Goal: Task Accomplishment & Management: Use online tool/utility

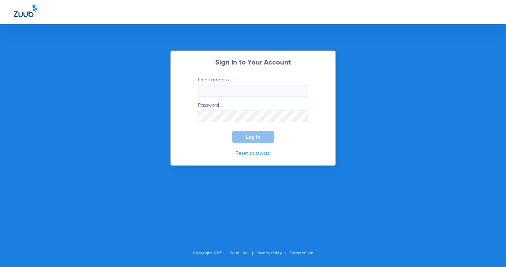
type input "[EMAIL_ADDRESS][DOMAIN_NAME]"
click at [267, 139] on button "Log In" at bounding box center [253, 137] width 42 height 12
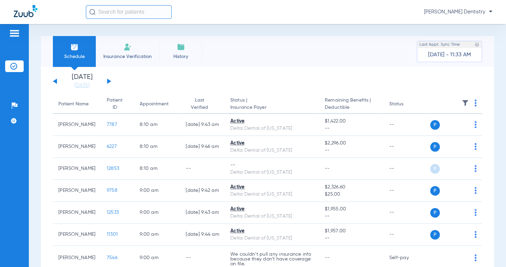
click at [109, 81] on button at bounding box center [109, 81] width 4 height 5
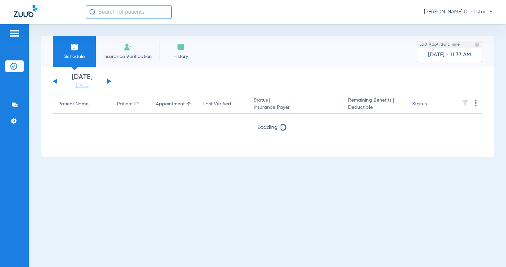
click at [109, 81] on button at bounding box center [109, 81] width 4 height 5
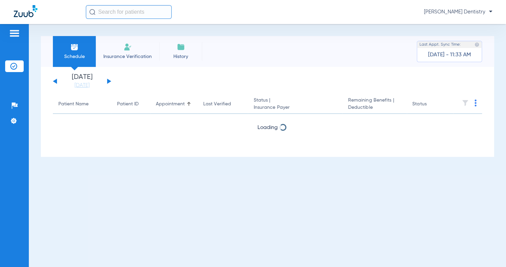
click at [109, 81] on button at bounding box center [109, 81] width 4 height 5
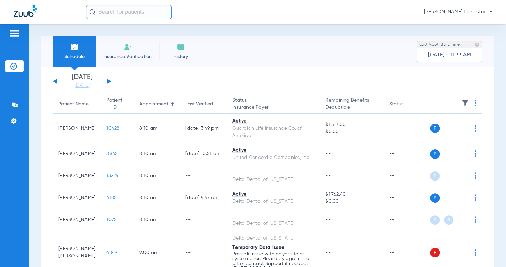
click at [473, 105] on th at bounding box center [456, 104] width 52 height 19
click at [475, 103] on img at bounding box center [476, 103] width 2 height 7
click at [470, 103] on div at bounding box center [253, 133] width 506 height 267
click at [468, 105] on th at bounding box center [456, 104] width 52 height 19
click at [472, 103] on th at bounding box center [456, 104] width 52 height 19
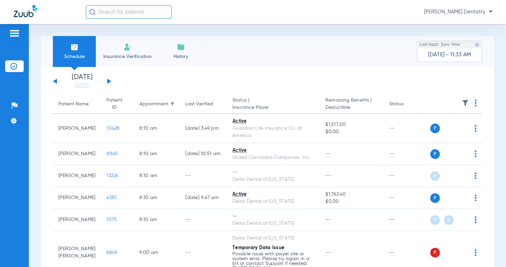
click at [472, 103] on th at bounding box center [456, 104] width 52 height 19
click at [475, 105] on img at bounding box center [476, 103] width 2 height 7
click at [442, 128] on span "Verify All" at bounding box center [444, 130] width 43 height 5
